Goal: Task Accomplishment & Management: Manage account settings

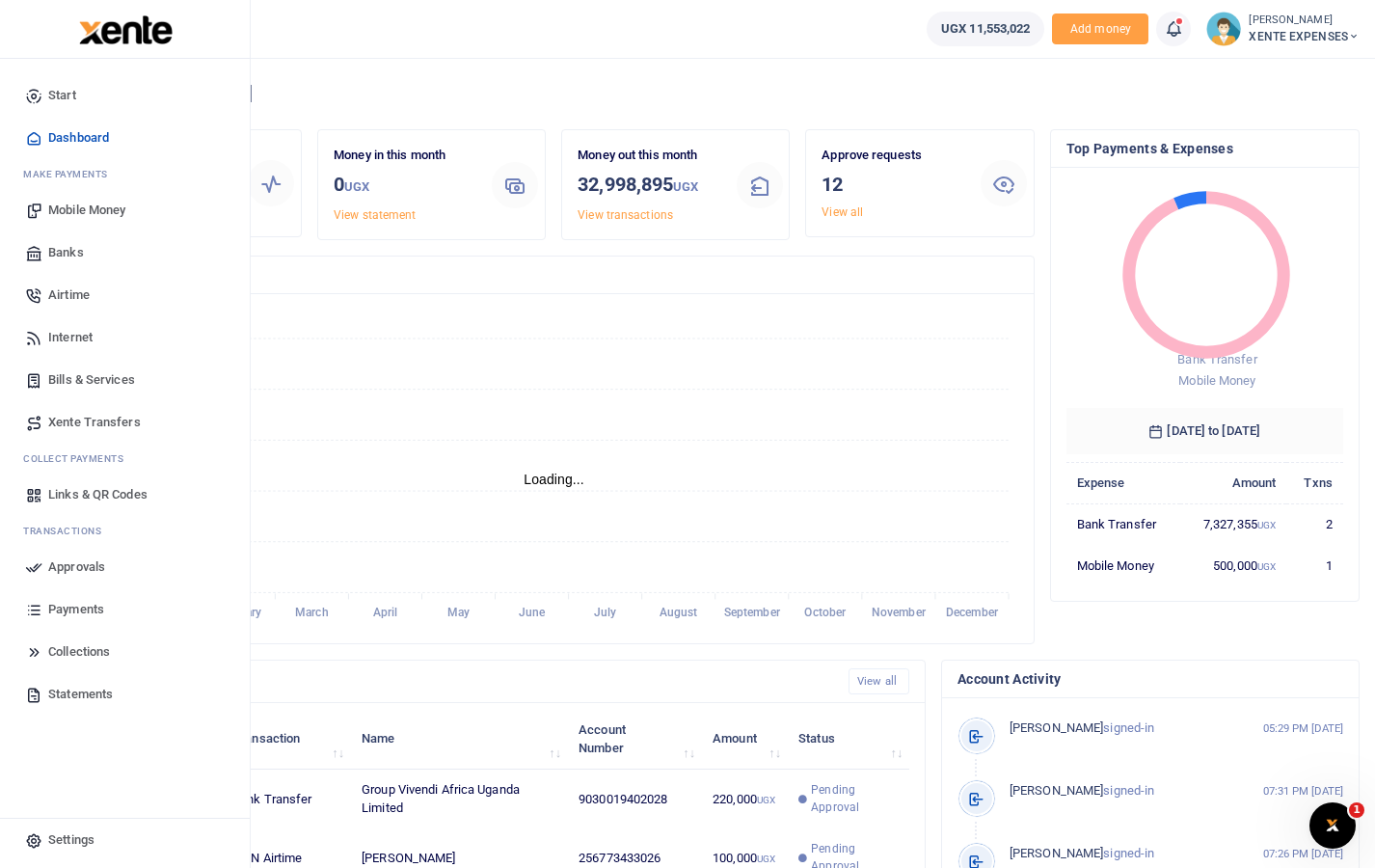
click at [73, 570] on span "Approvals" at bounding box center [76, 567] width 57 height 20
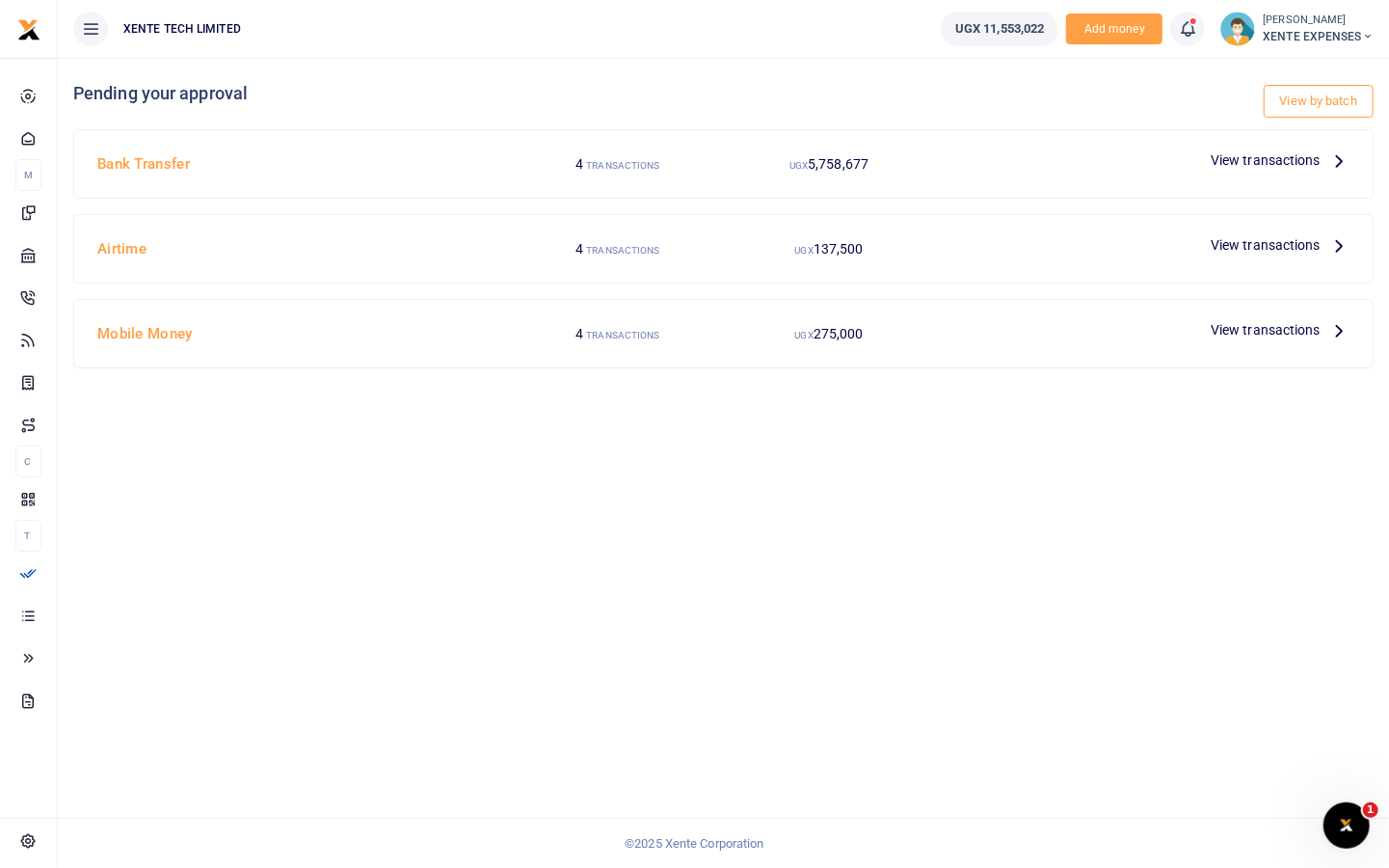
click at [1285, 160] on span "View transactions" at bounding box center [1266, 161] width 110 height 22
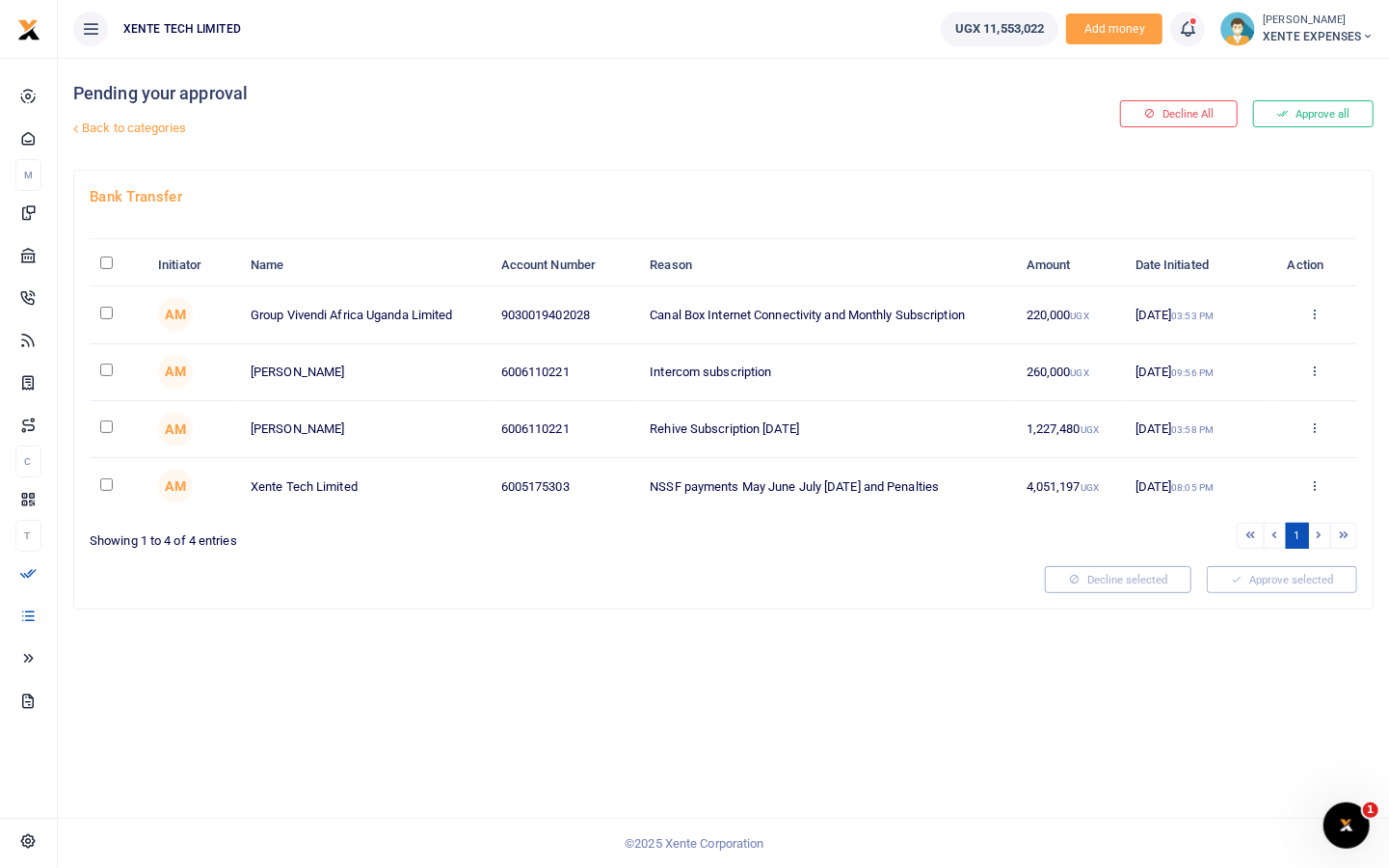
click at [105, 309] on input "checkbox" at bounding box center [106, 313] width 13 height 13
checkbox input "true"
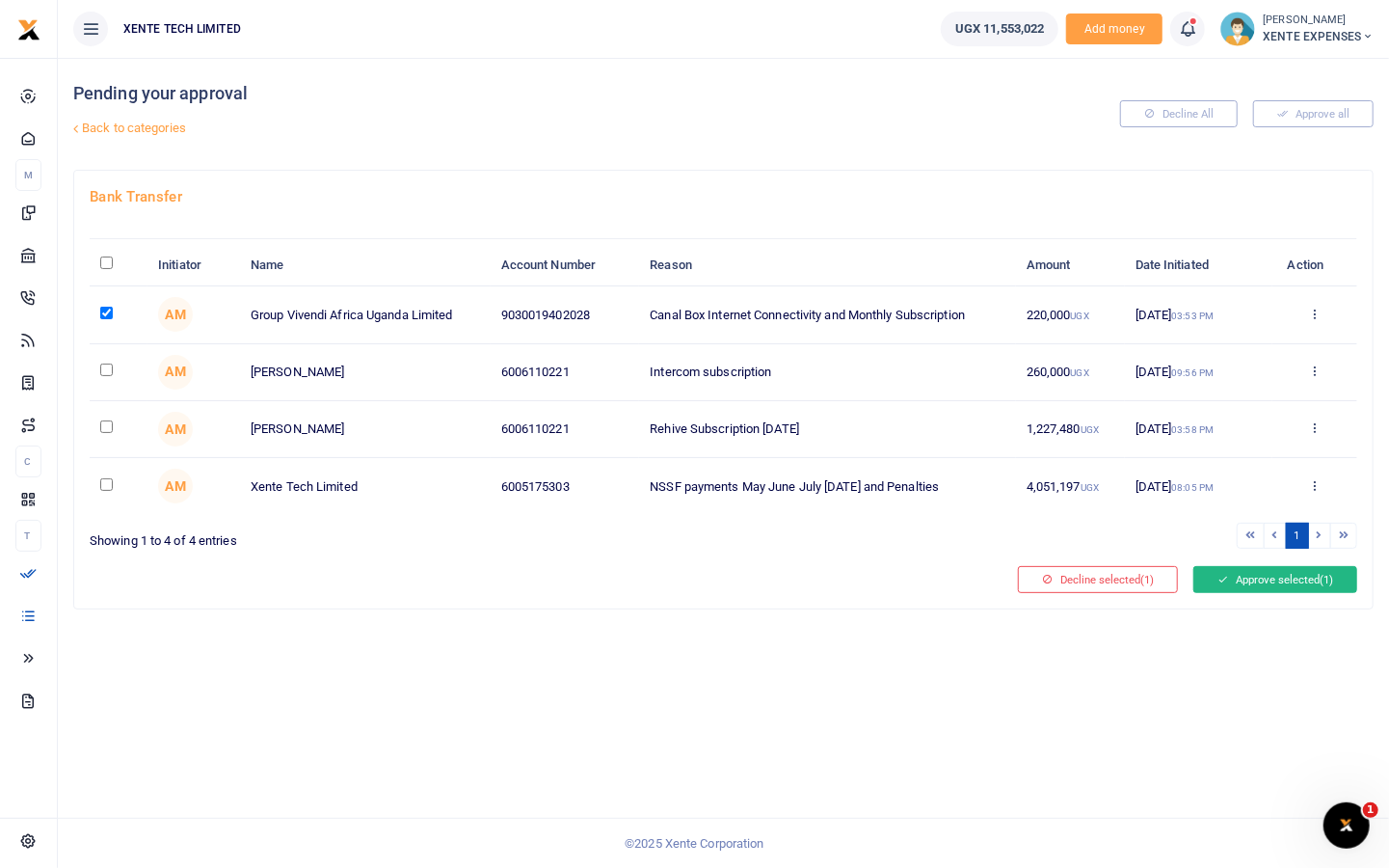
click at [1242, 572] on button "Approve selected (1)" at bounding box center [1274, 580] width 164 height 27
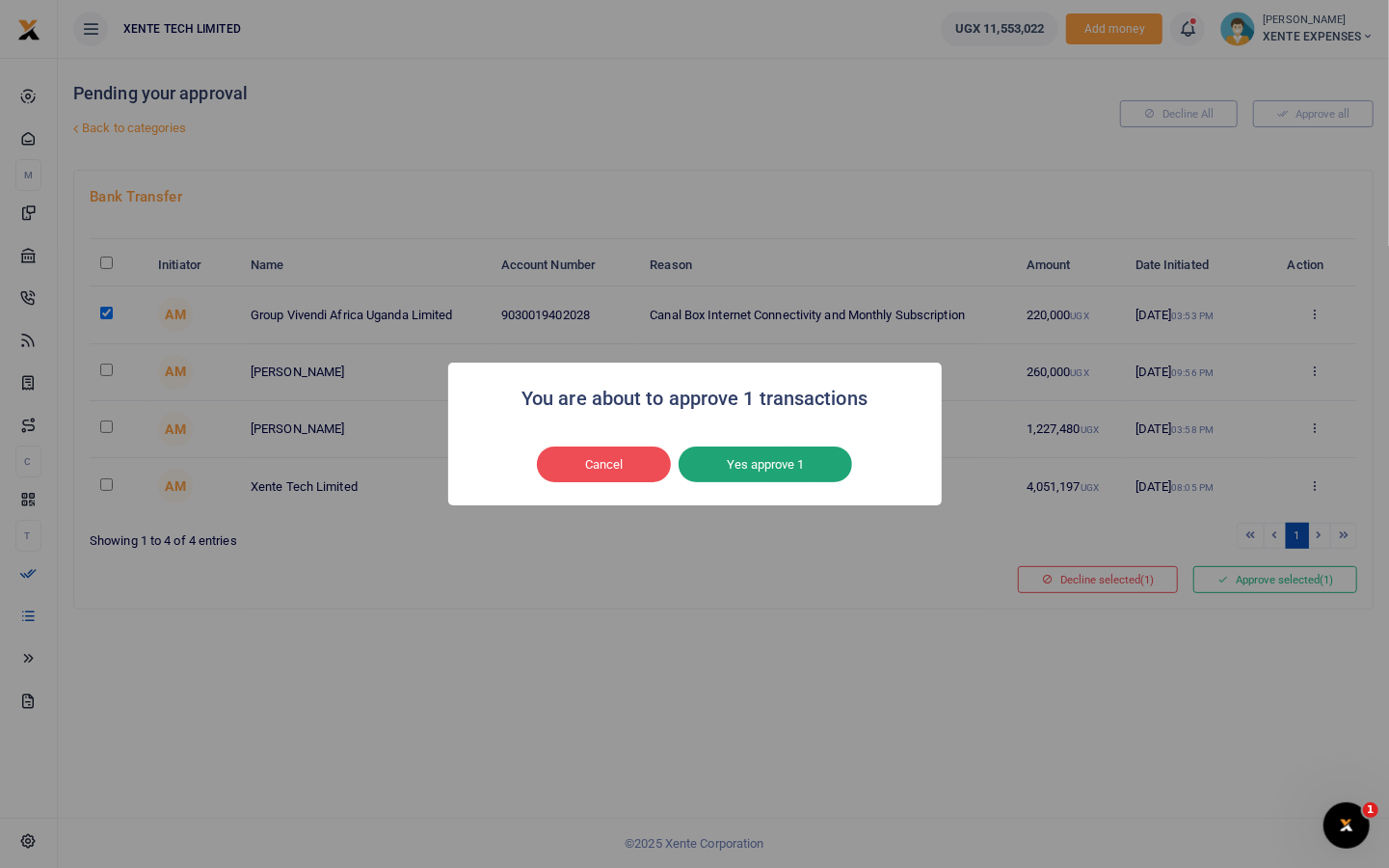
click at [768, 448] on button "Yes approve 1" at bounding box center [765, 464] width 173 height 36
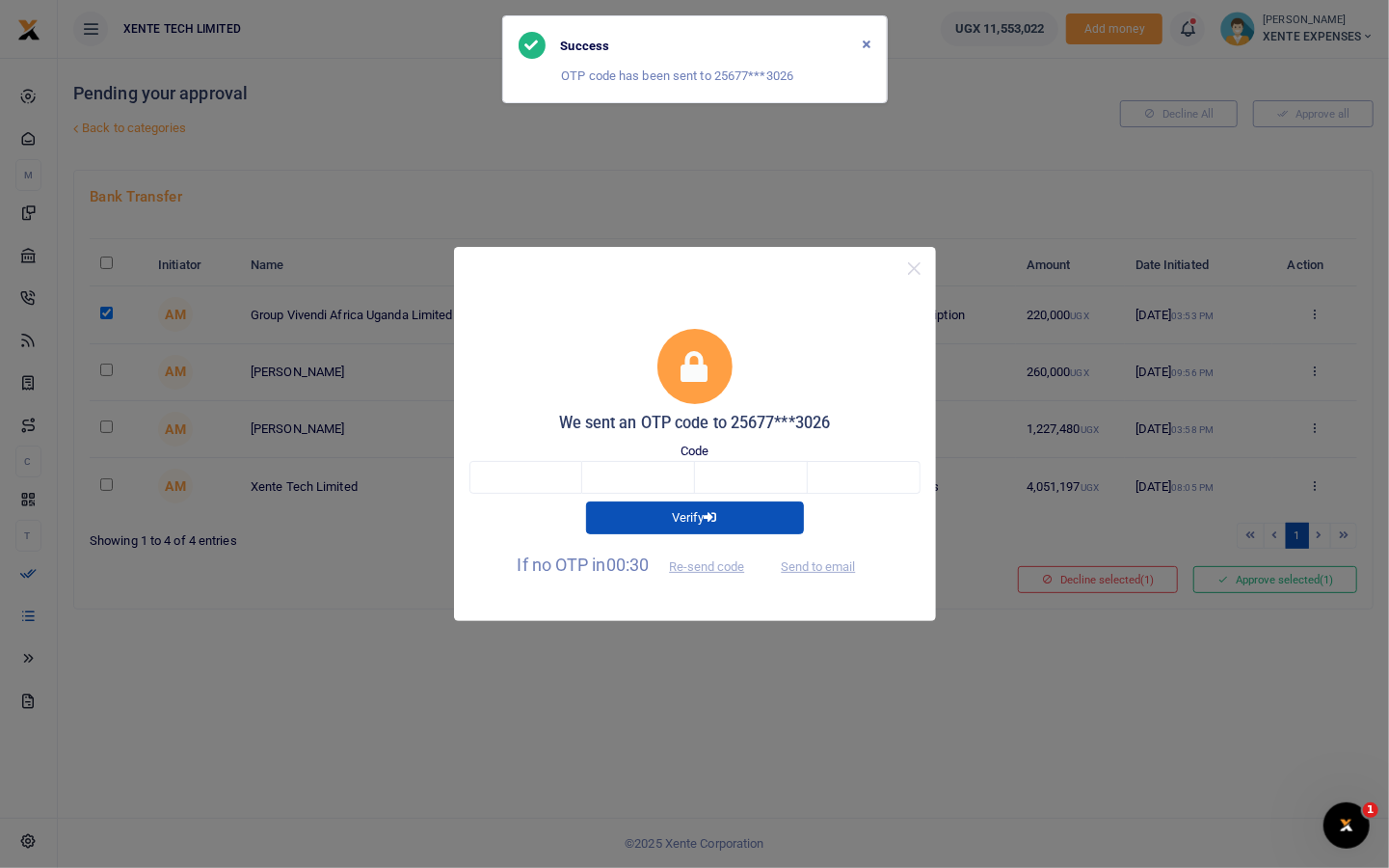
click at [527, 455] on div "Code" at bounding box center [694, 467] width 451 height 52
click at [529, 474] on input "text" at bounding box center [525, 476] width 113 height 32
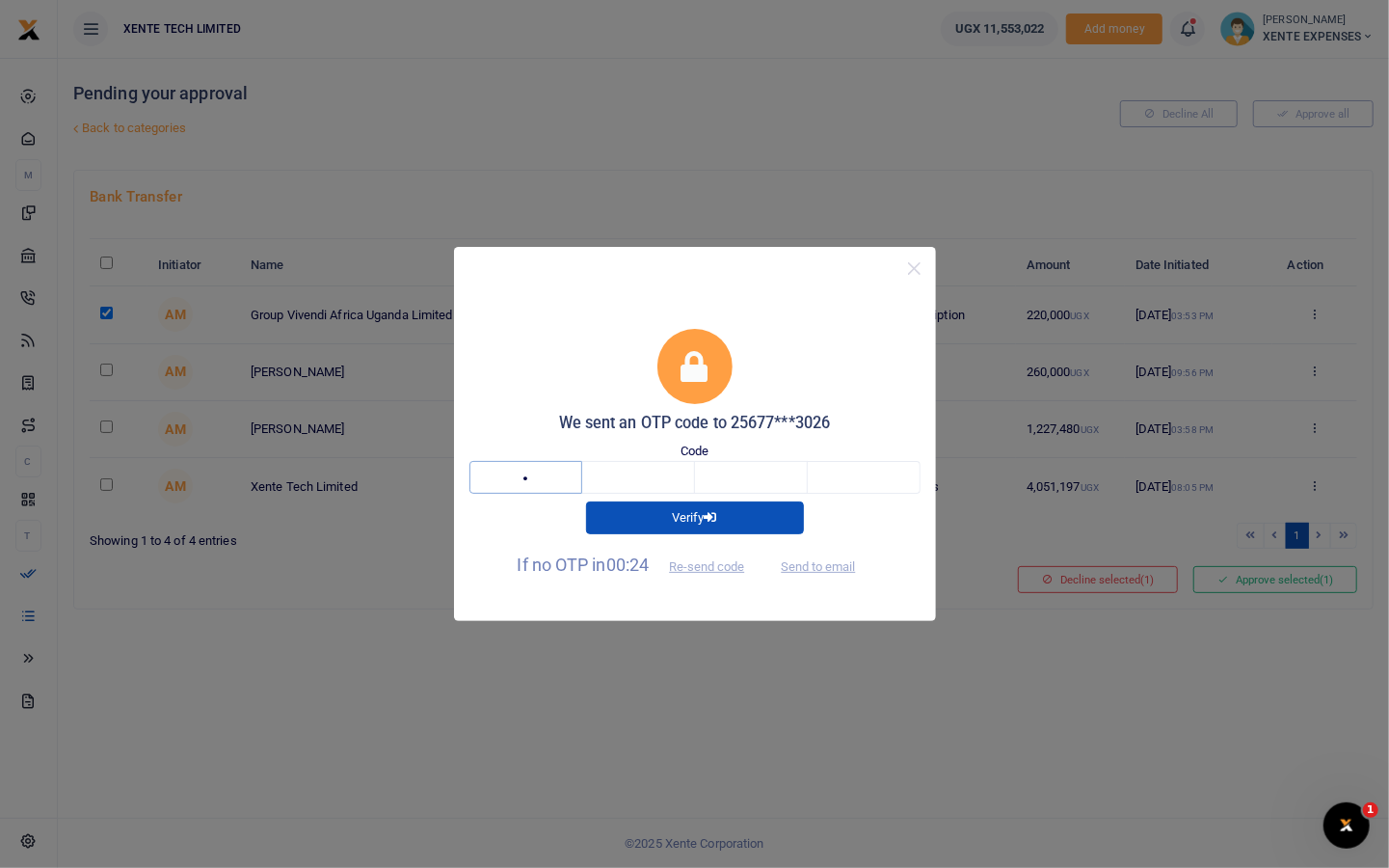
type input "6"
type input "2"
type input "6"
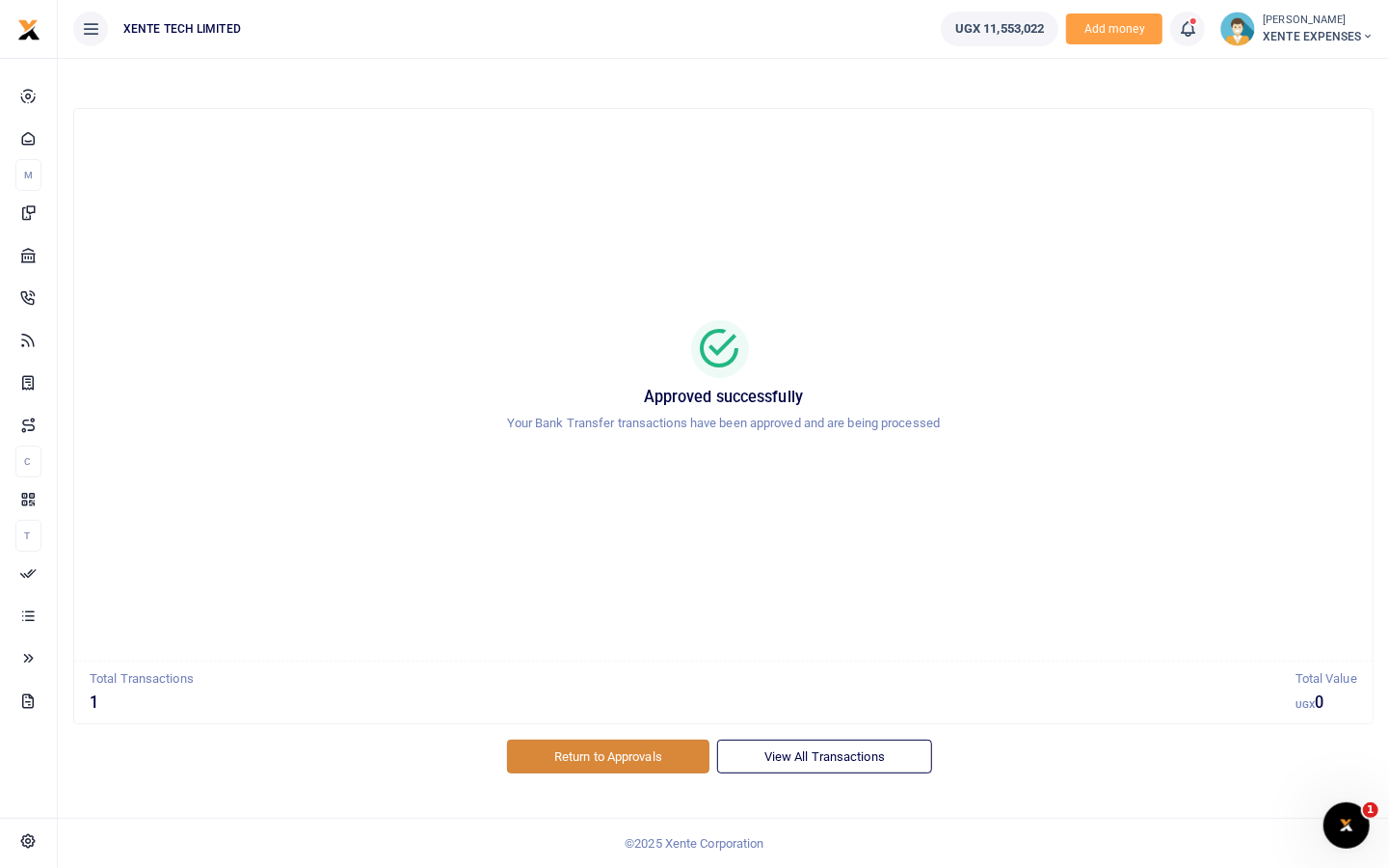
click at [601, 751] on link "Return to Approvals" at bounding box center [608, 755] width 203 height 32
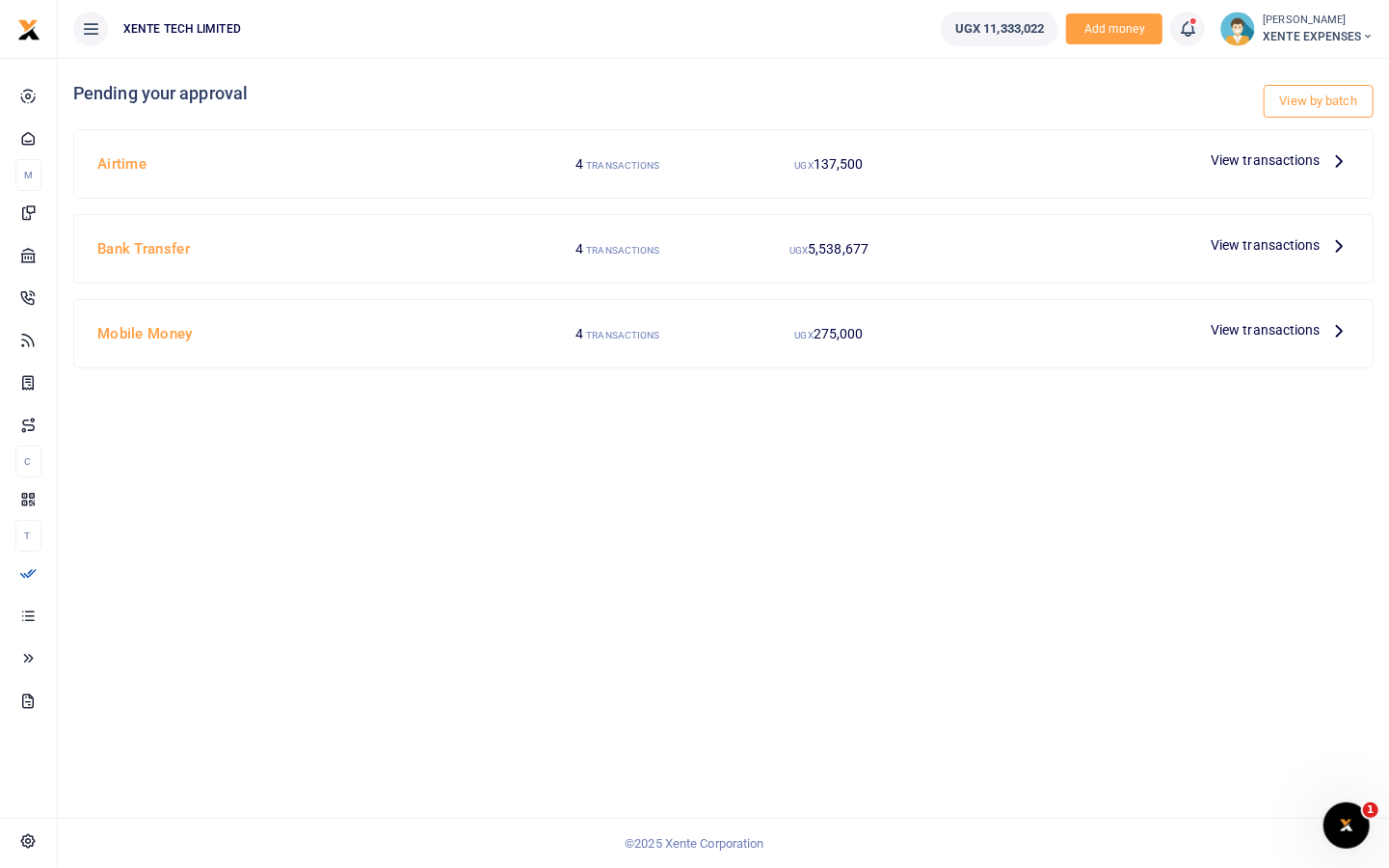
click at [1269, 328] on span "View transactions" at bounding box center [1266, 330] width 110 height 22
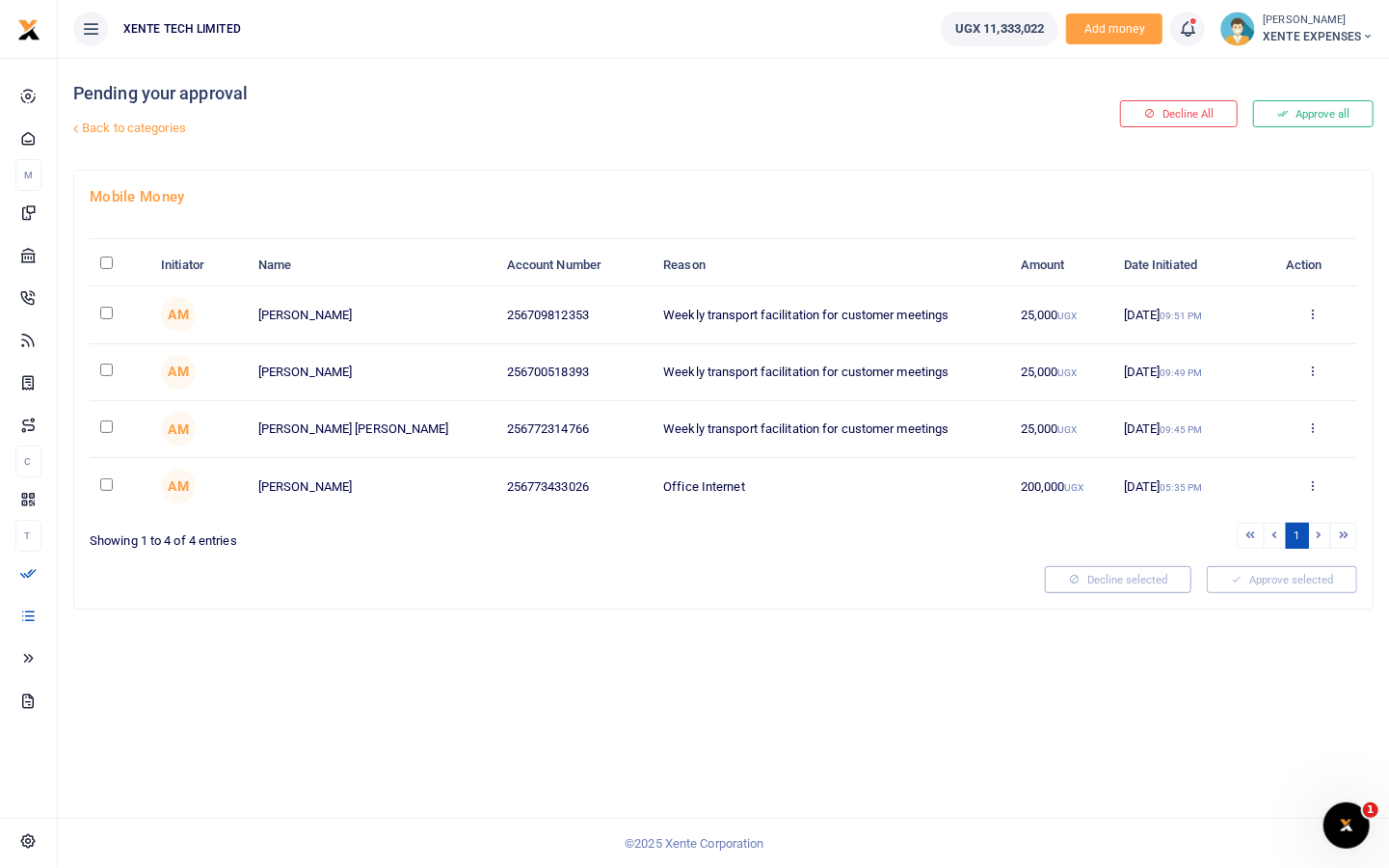
click at [108, 423] on input "checkbox" at bounding box center [106, 426] width 13 height 13
checkbox input "false"
click at [127, 135] on link "Back to categories" at bounding box center [502, 127] width 867 height 32
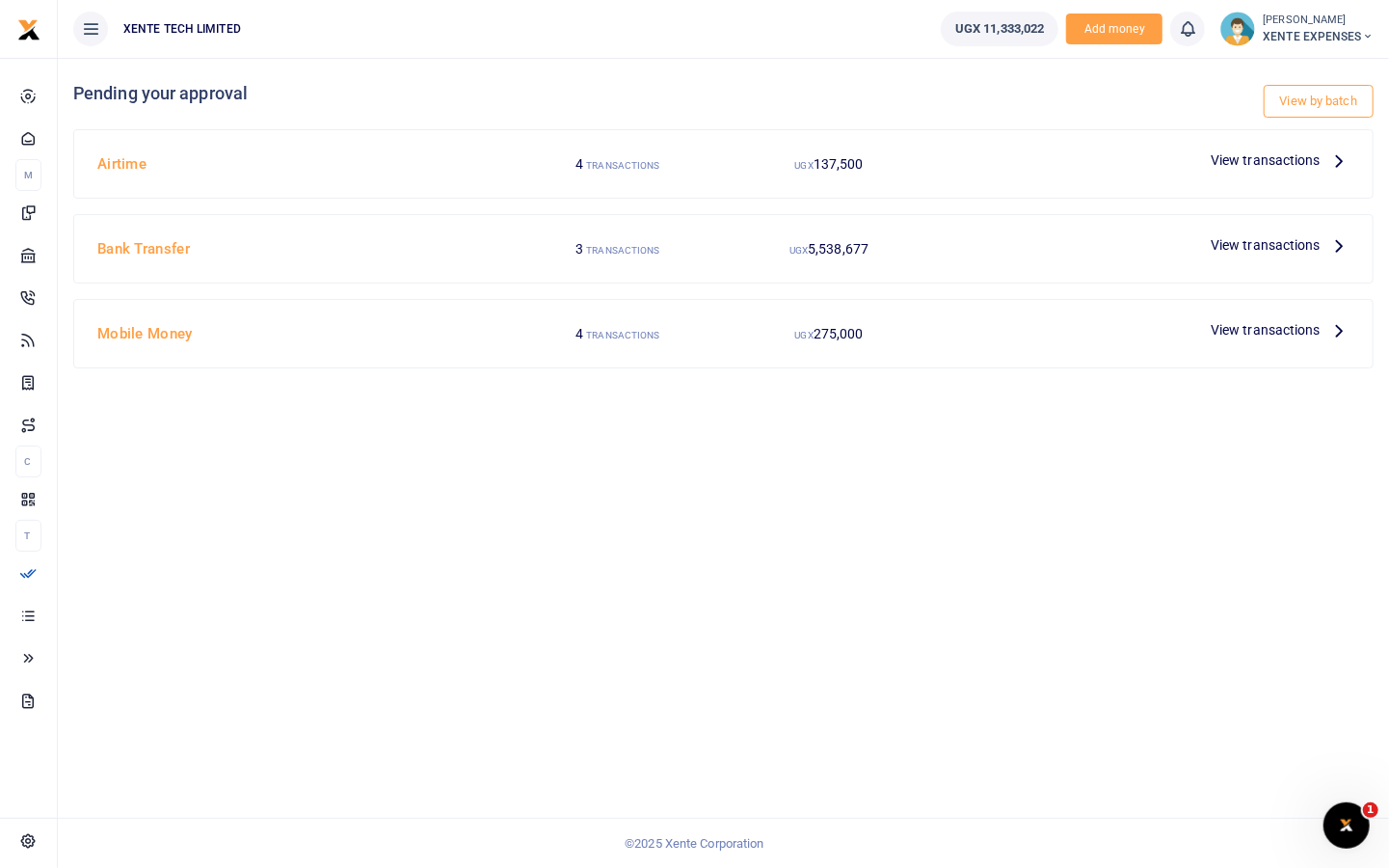
click at [1300, 162] on span "View transactions" at bounding box center [1266, 161] width 110 height 22
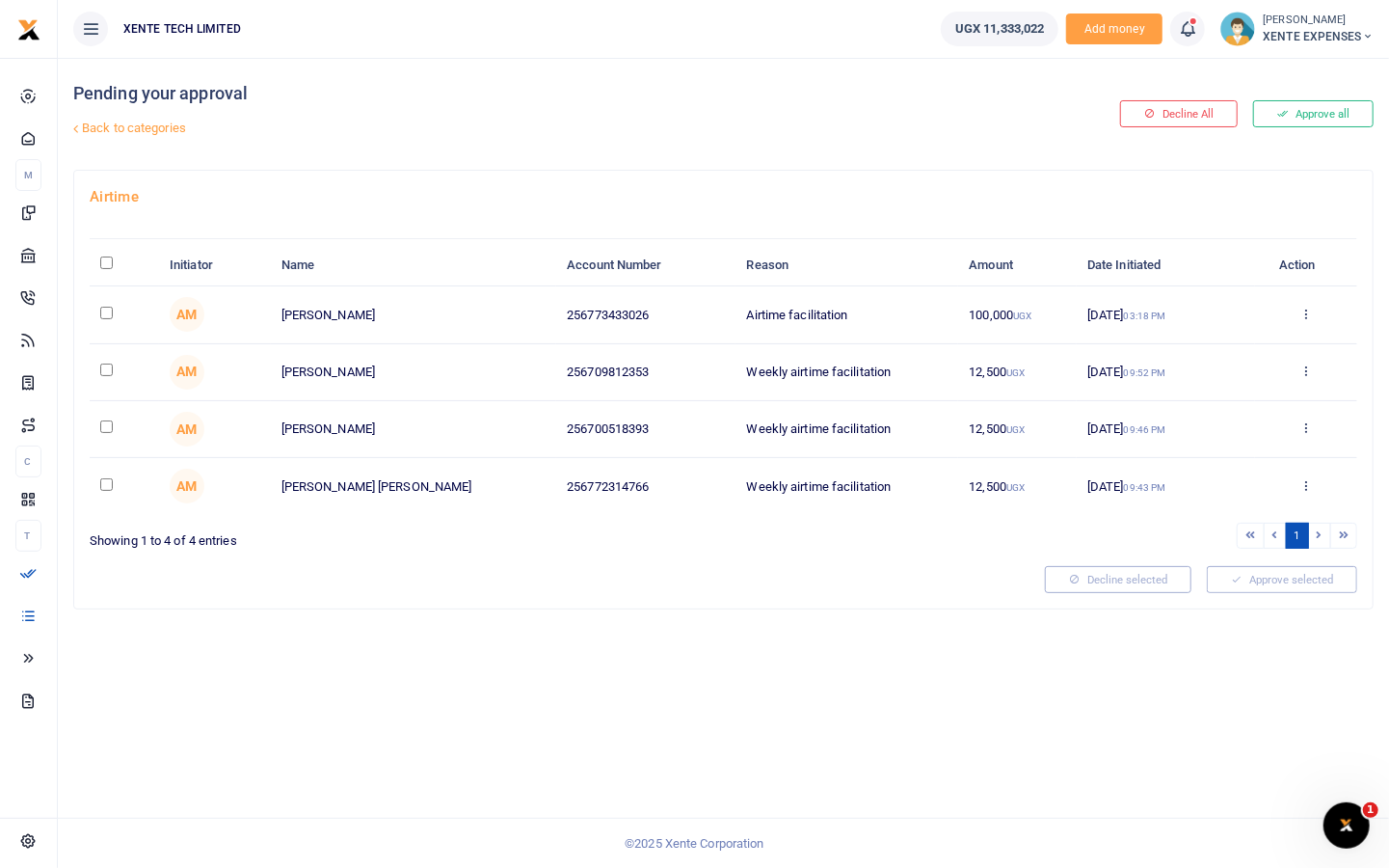
click at [110, 311] on input "checkbox" at bounding box center [106, 313] width 13 height 13
checkbox input "true"
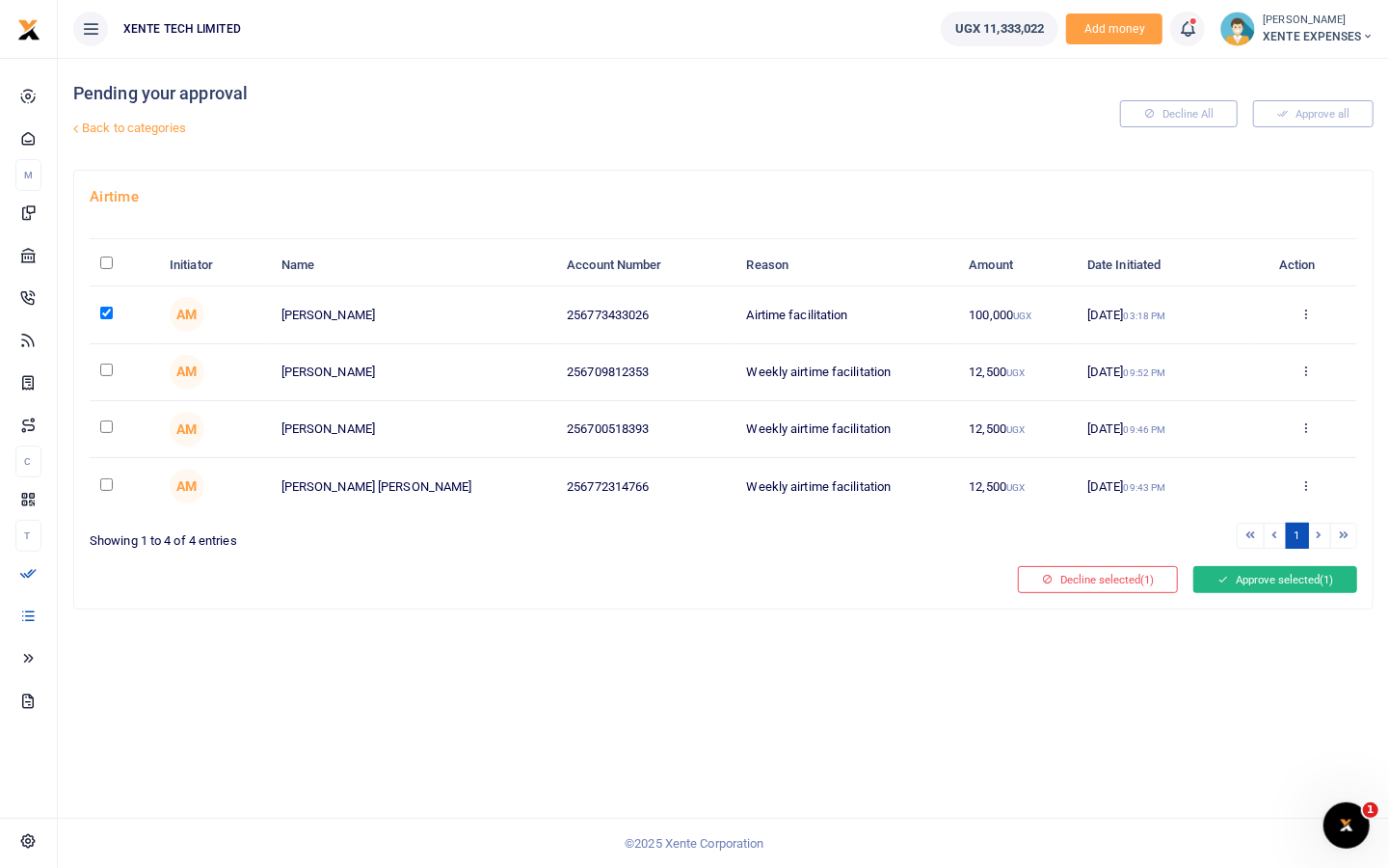
click at [1258, 578] on button "Approve selected (1)" at bounding box center [1274, 580] width 164 height 27
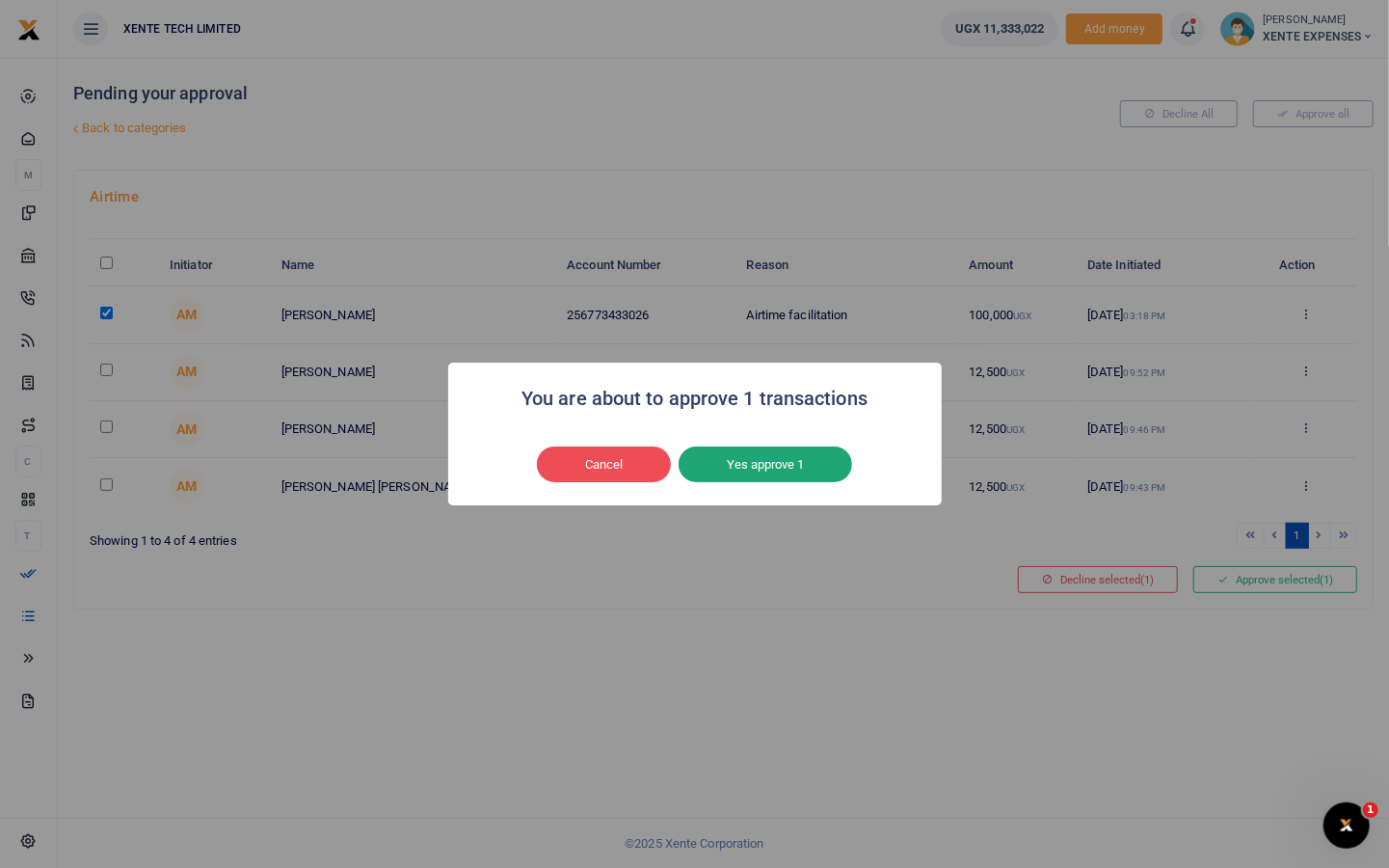
click at [783, 465] on button "Yes approve 1" at bounding box center [765, 464] width 173 height 36
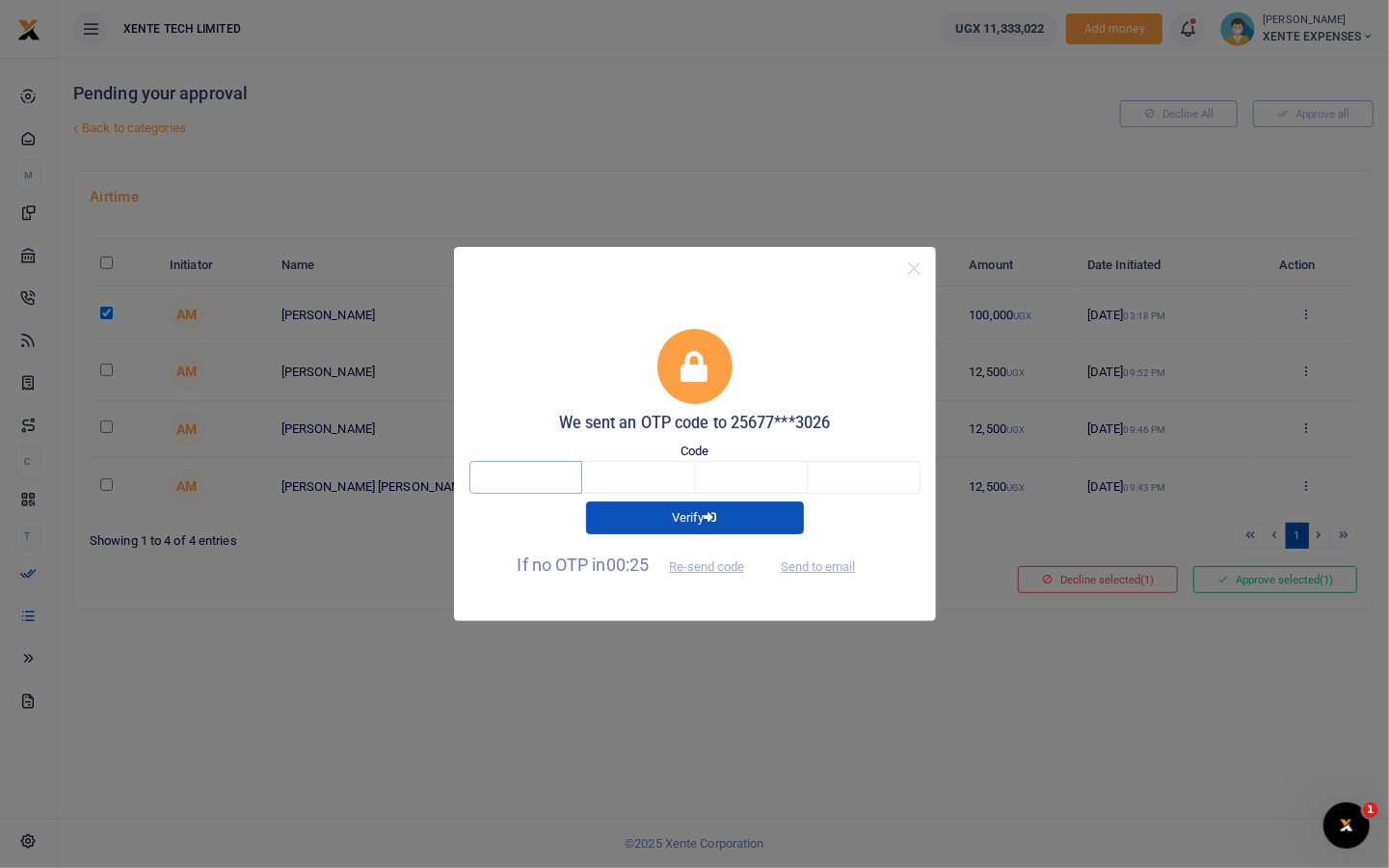
click at [512, 473] on input "text" at bounding box center [525, 476] width 113 height 32
type input "2"
type input "1"
type input "5"
type input "6"
